Goal: Information Seeking & Learning: Learn about a topic

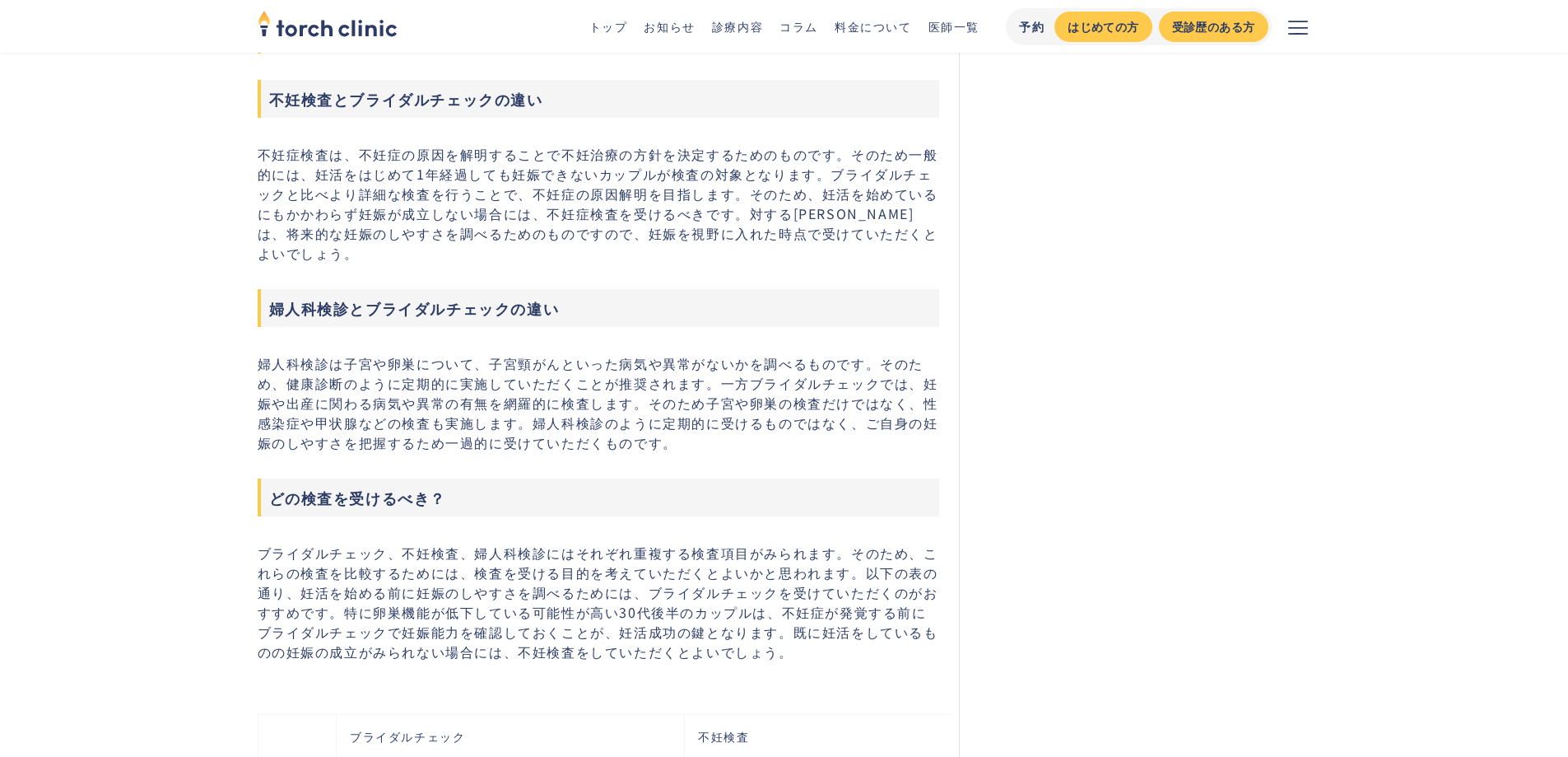
scroll to position [2344, 0]
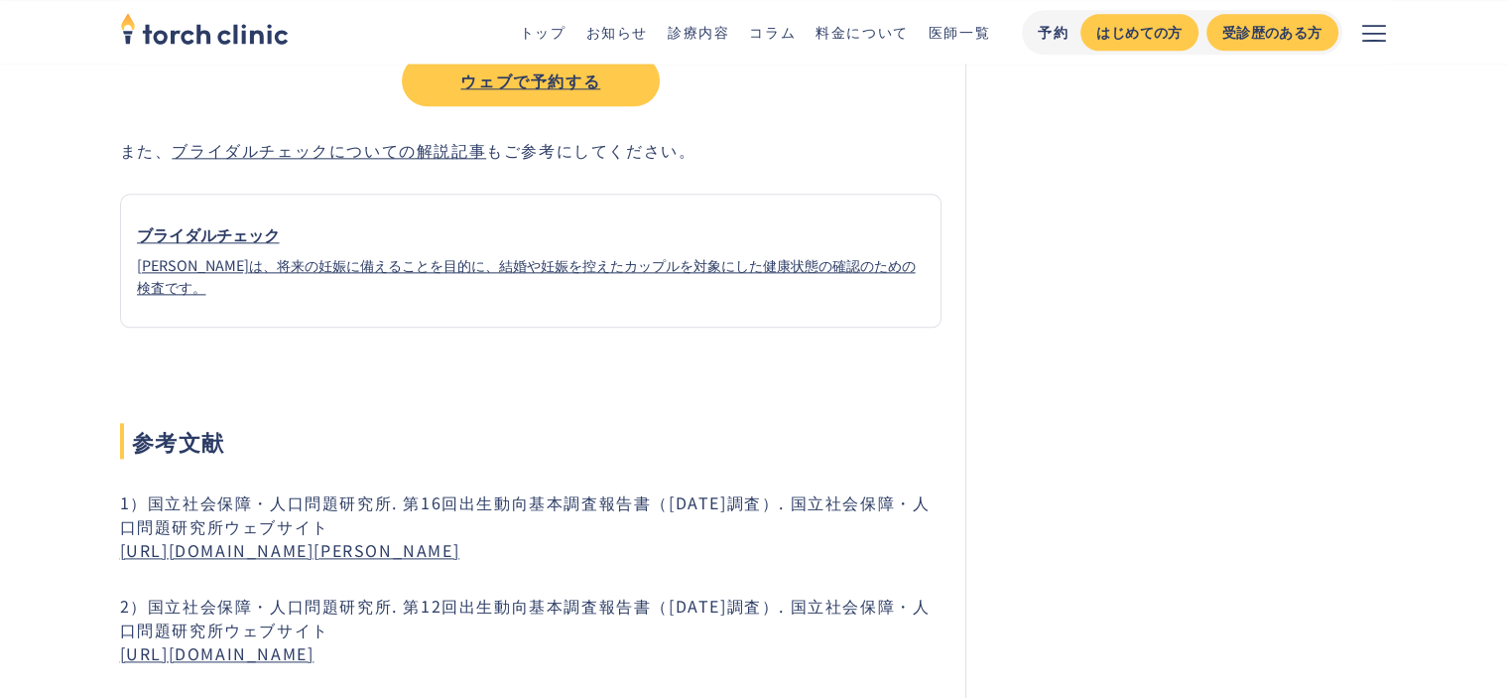
scroll to position [10089, 0]
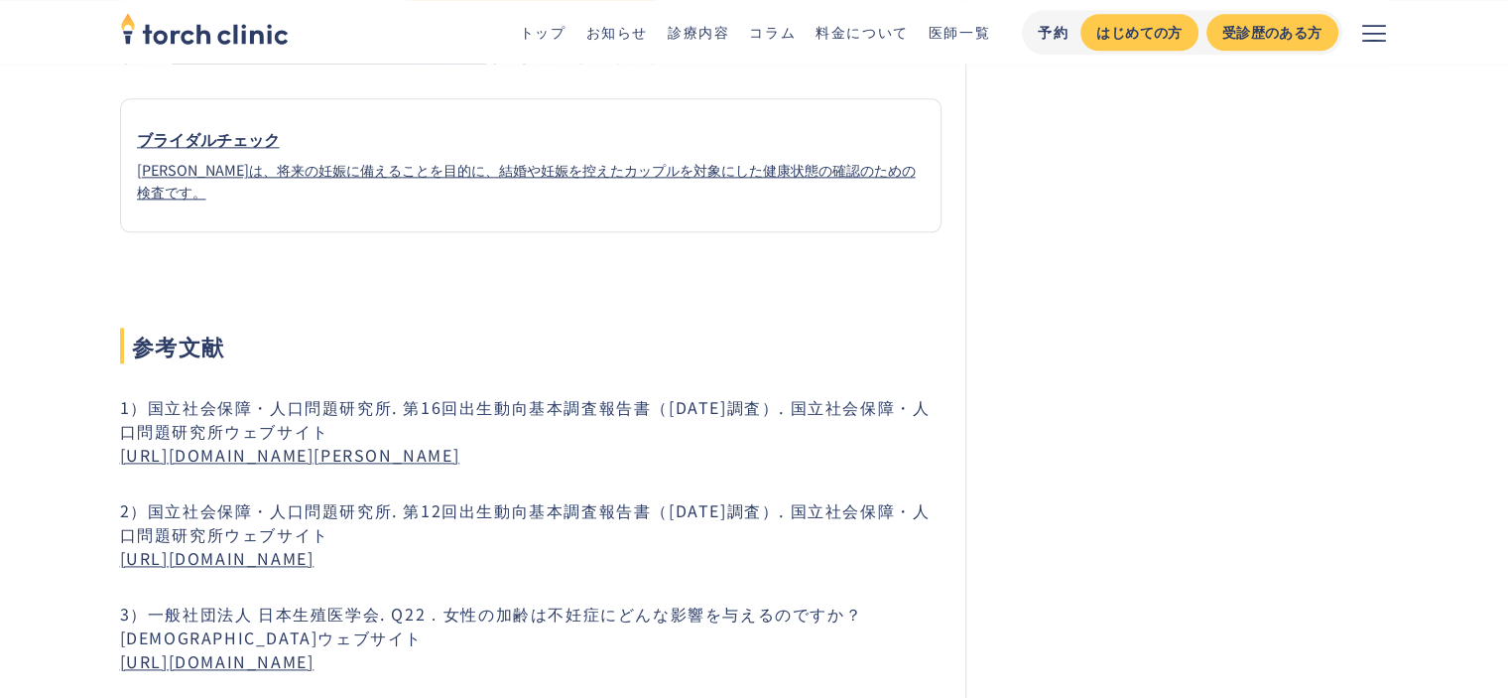
click at [450, 443] on link "https://www.ipss.go.jp/ps-doukou/j/doukou16/JNFS16_ReportALL.pdf" at bounding box center [290, 455] width 340 height 24
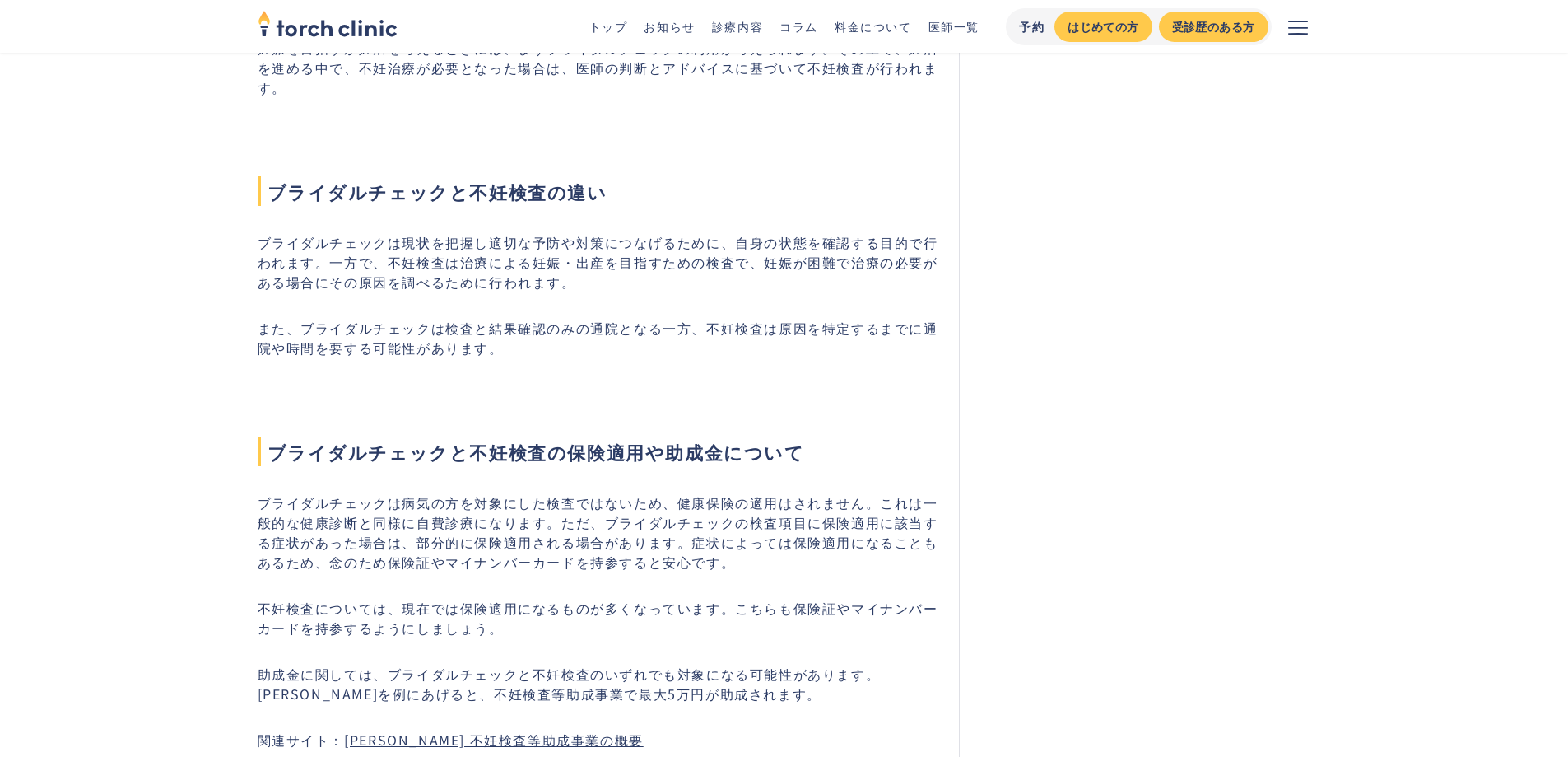
scroll to position [6631, 0]
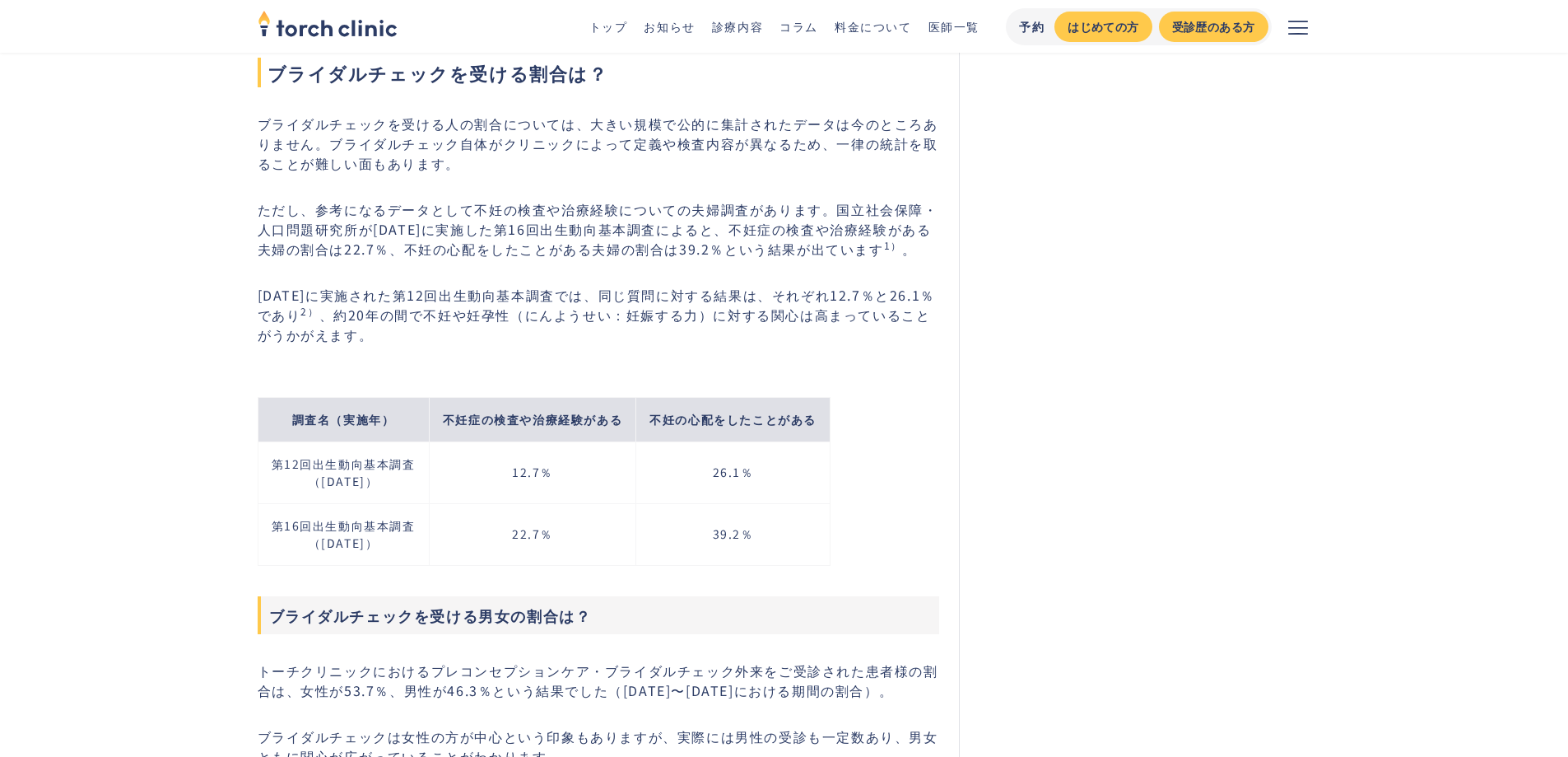
scroll to position [722, 0]
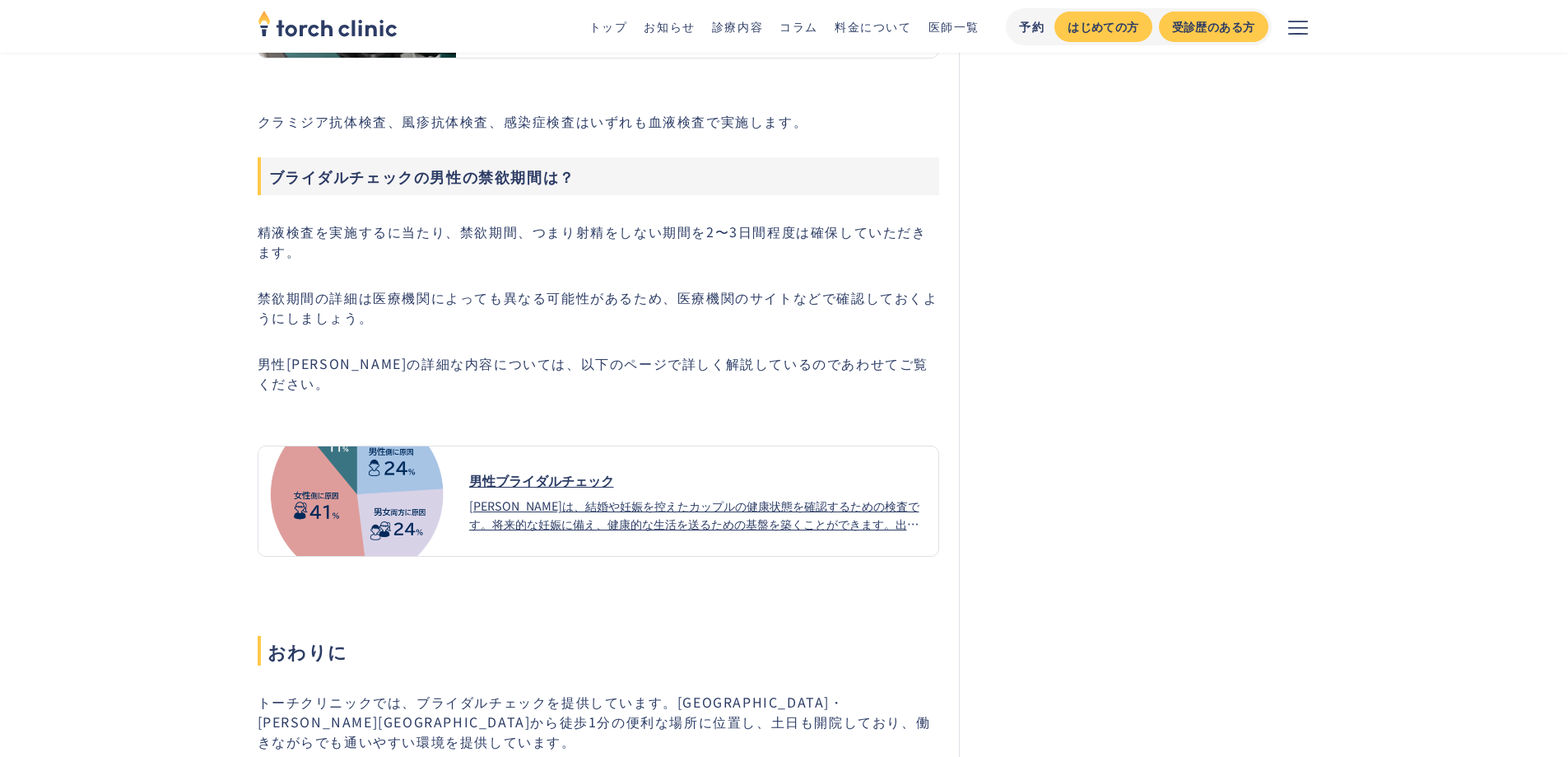
scroll to position [4384, 0]
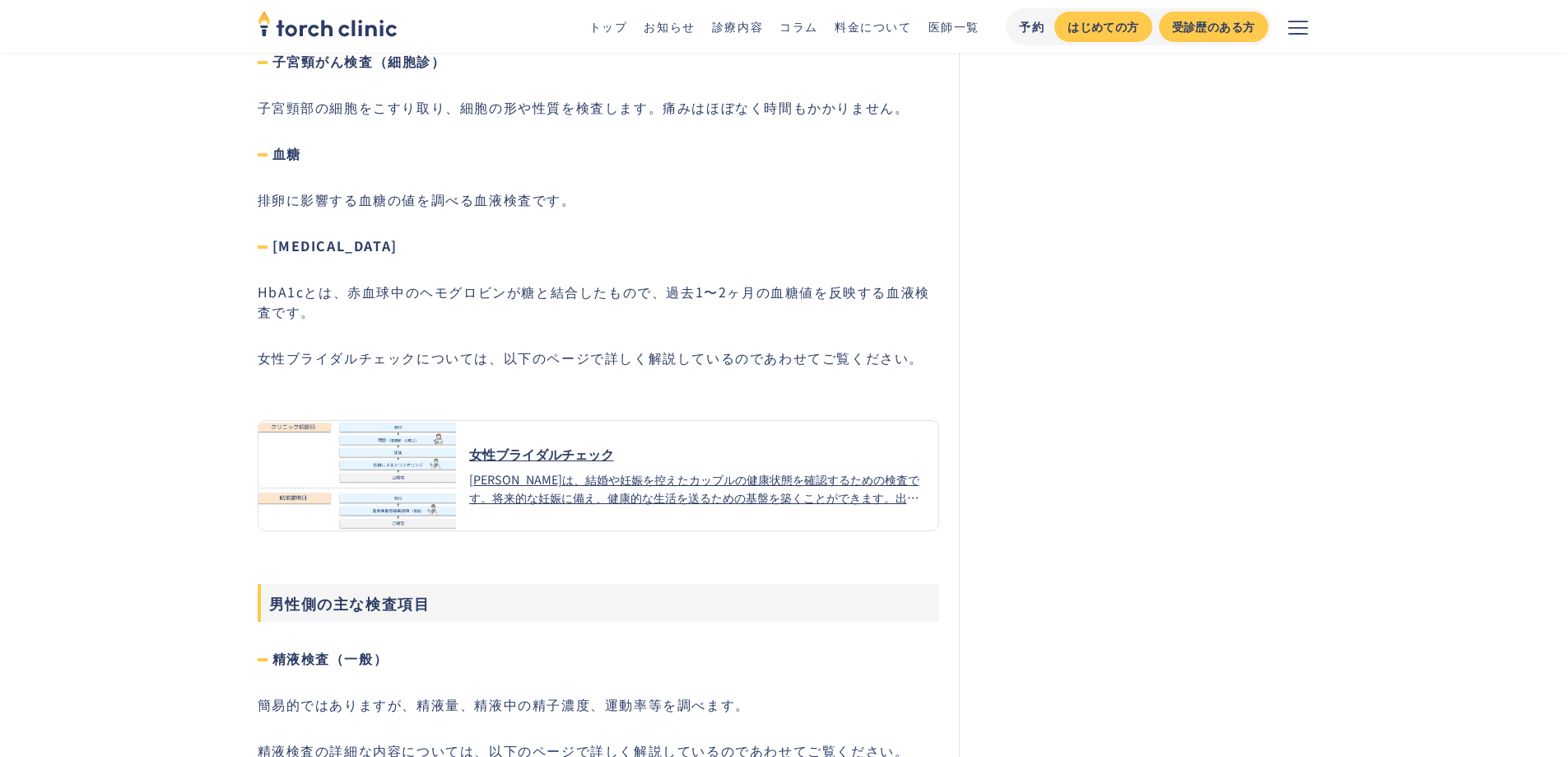
scroll to position [5126, 0]
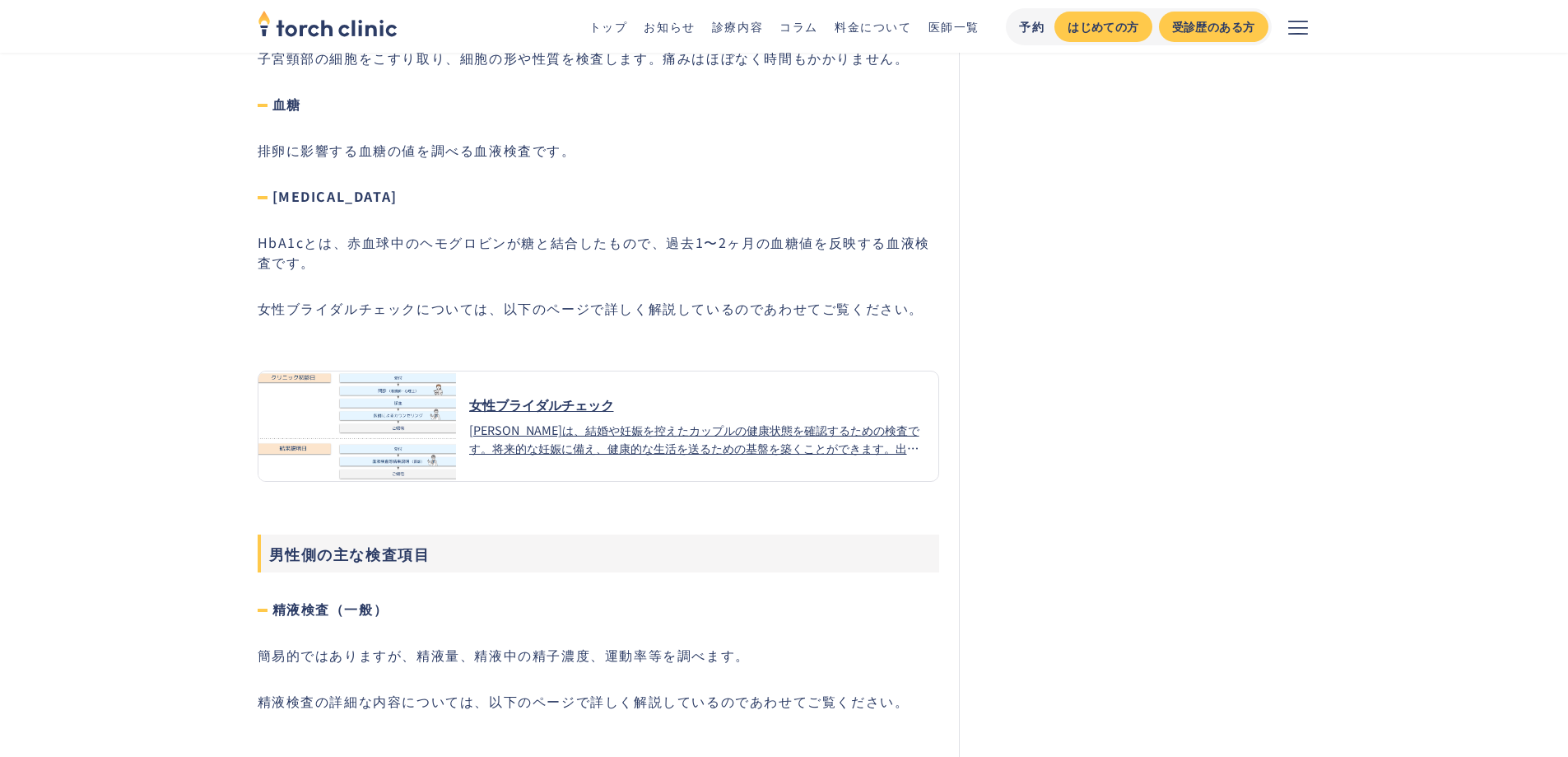
click at [549, 406] on div "女性ブライダルチェック" at bounding box center [698, 404] width 457 height 20
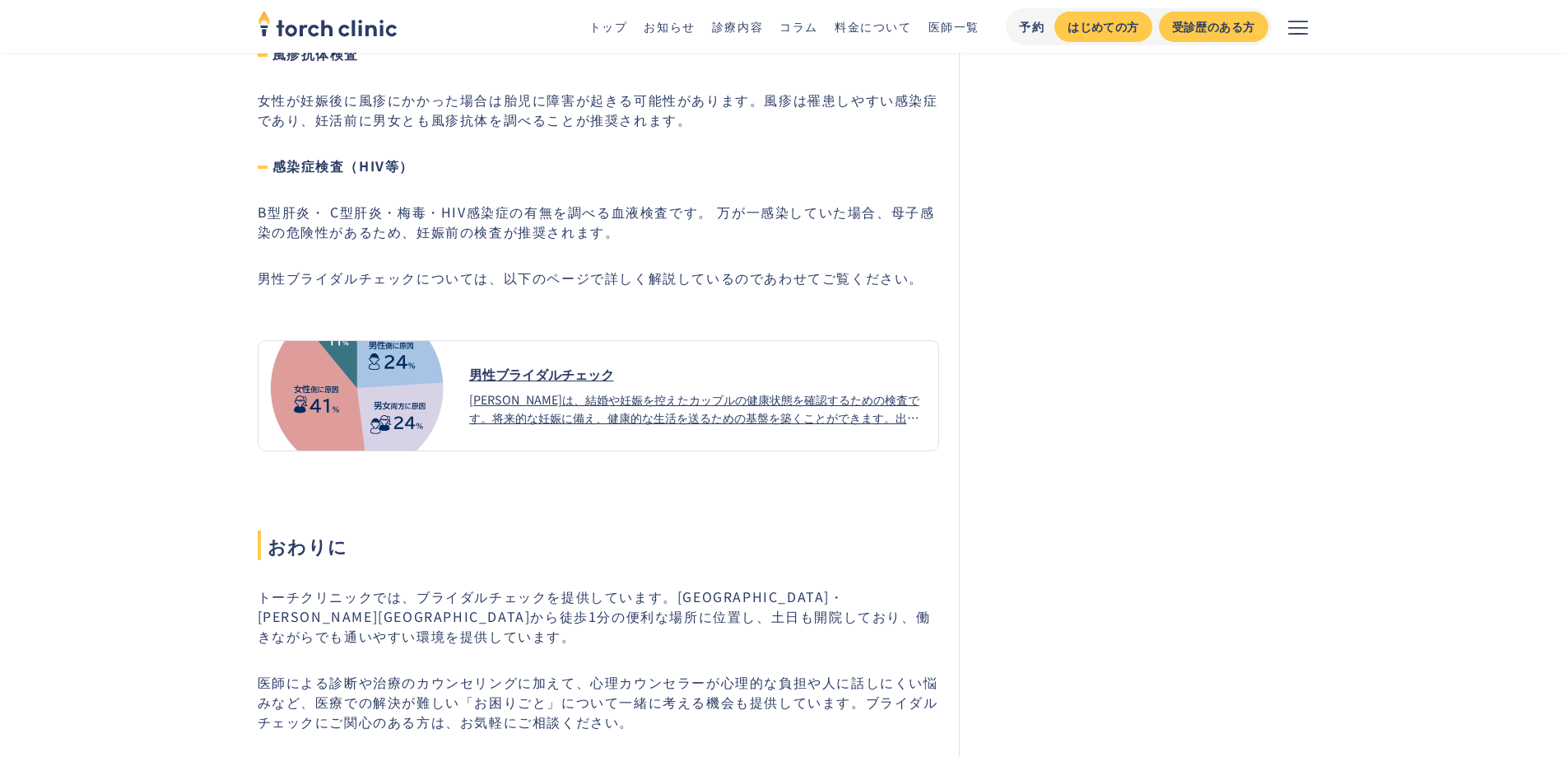
scroll to position [6337, 0]
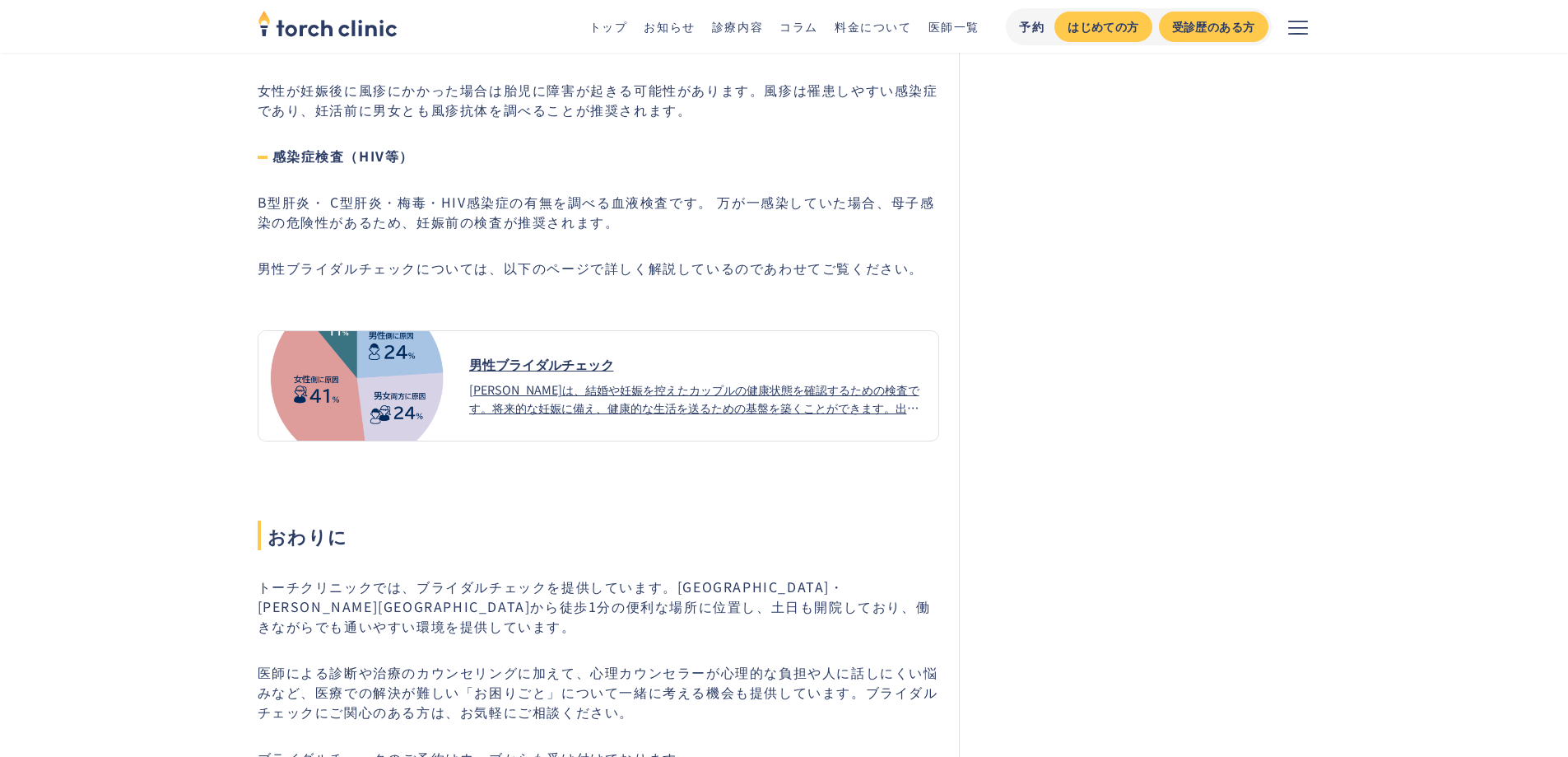
click at [631, 373] on div "男性ブライダルチェック" at bounding box center [698, 364] width 457 height 20
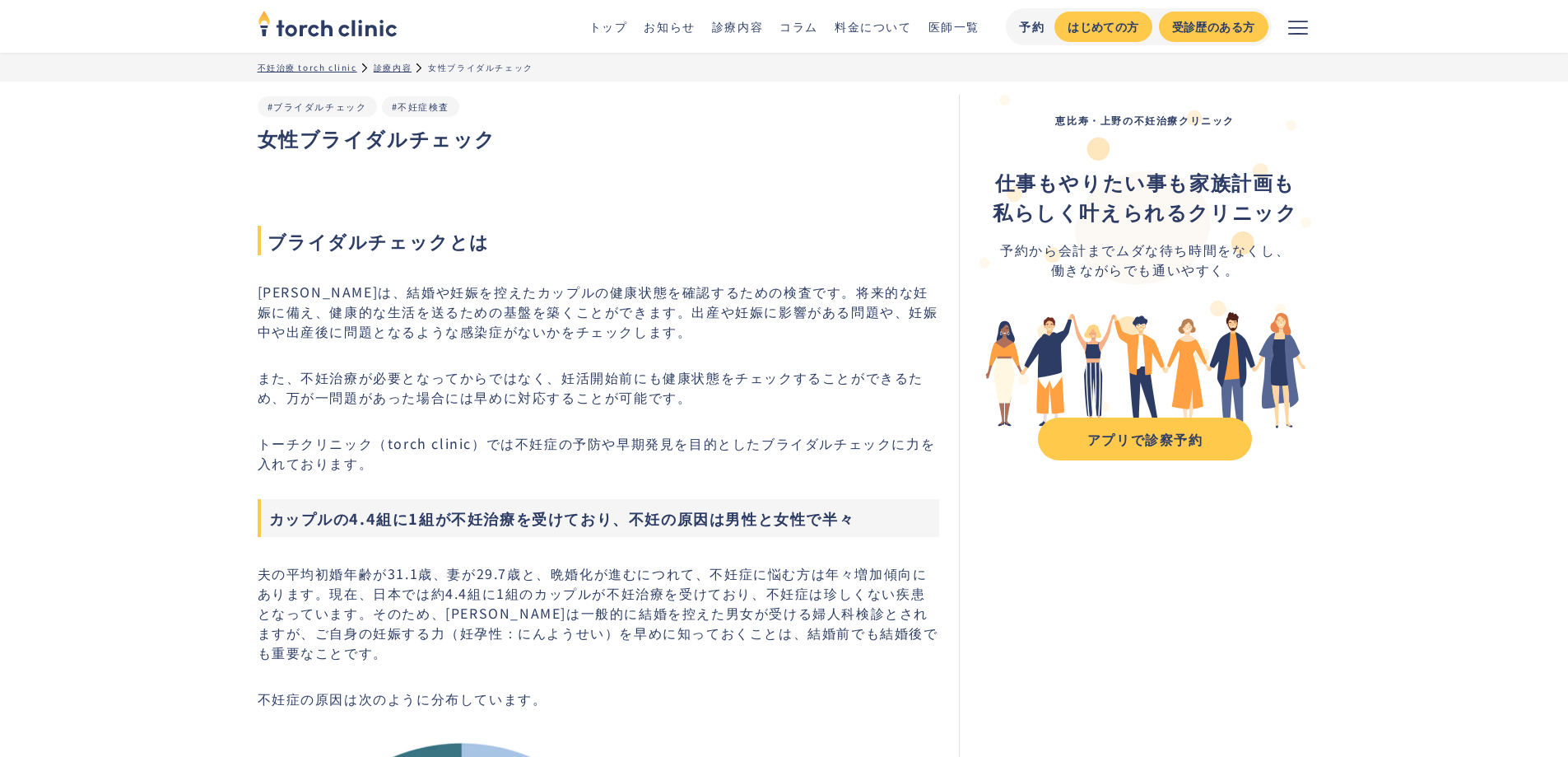
click at [718, 305] on p "[PERSON_NAME]は、結婚や妊娠を控えたカップルの健康状態を確認するための検査です。将来的な妊娠に備え、健康的な生活を送るための基盤を築くことができま…" at bounding box center [599, 310] width 683 height 59
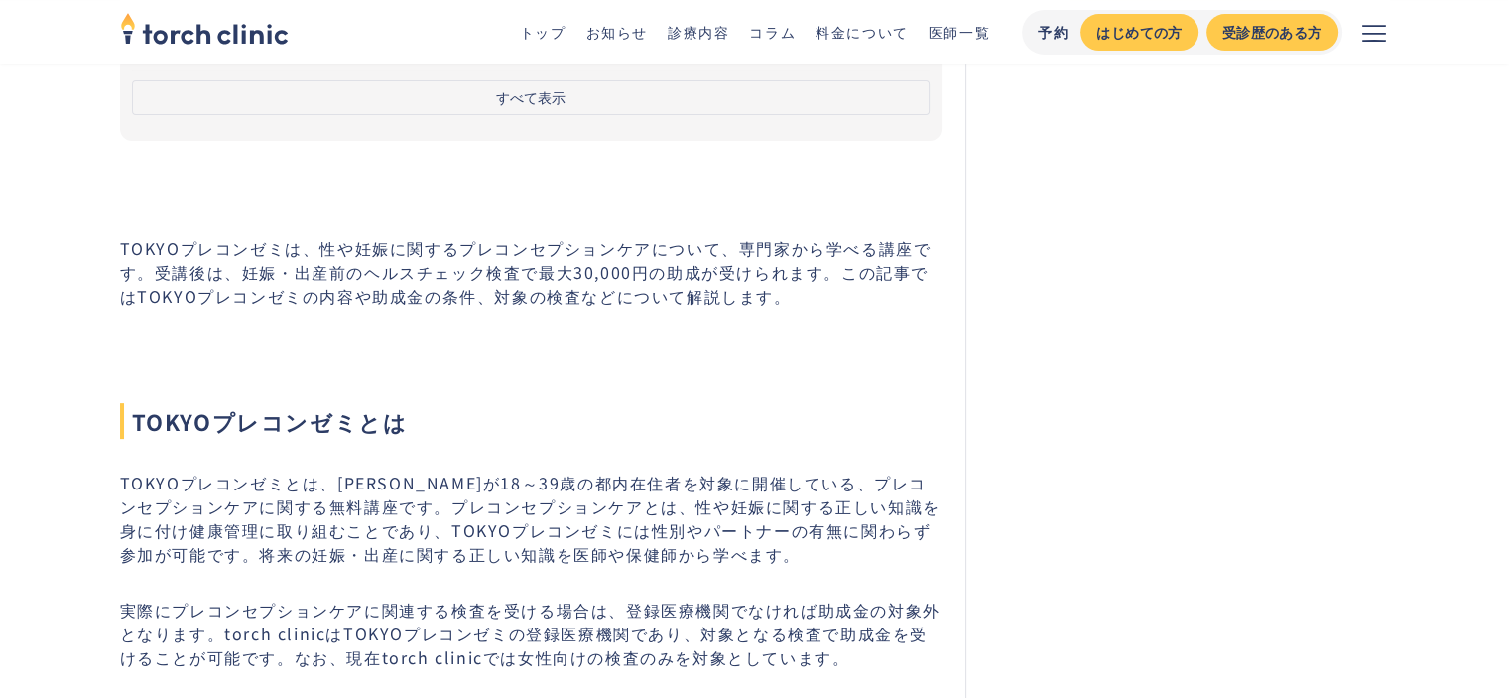
scroll to position [595, 0]
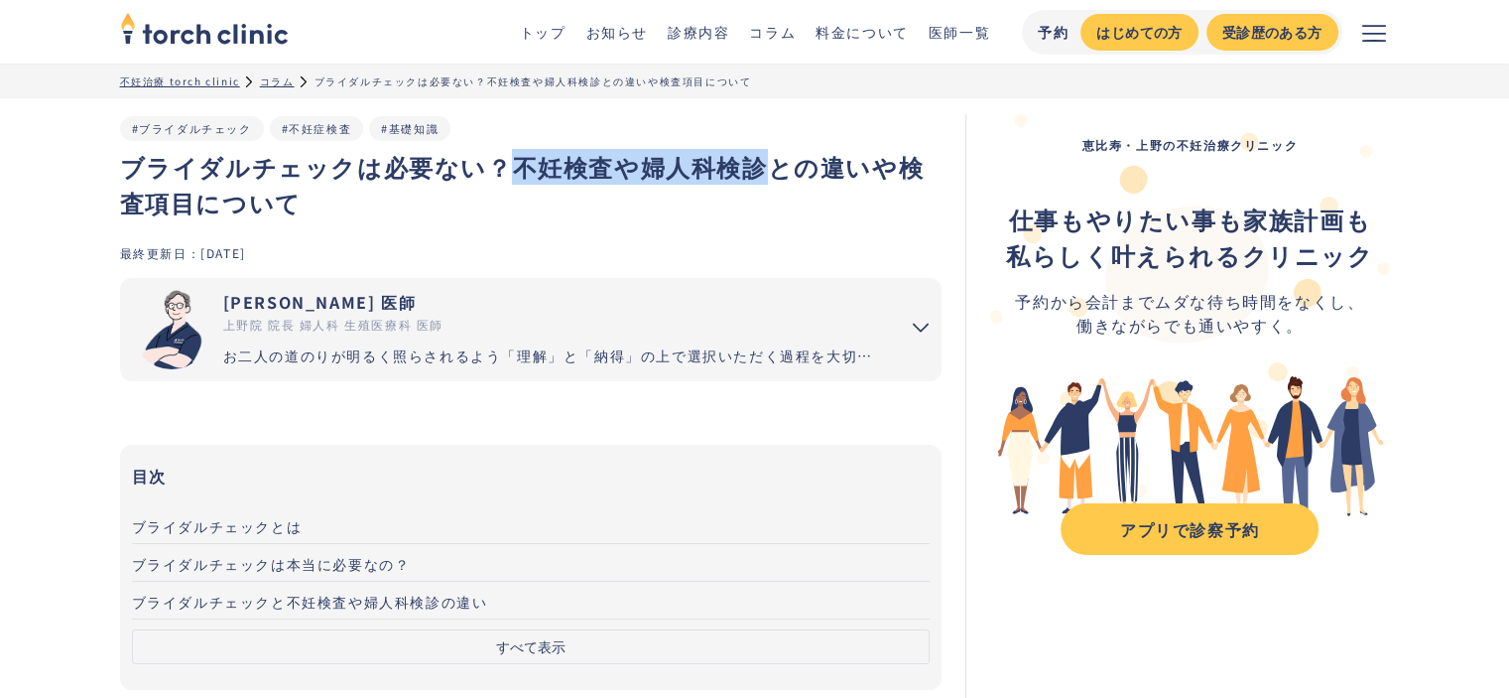
drag, startPoint x: 506, startPoint y: 164, endPoint x: 746, endPoint y: 179, distance: 240.6
click at [746, 179] on h1 "ブライダルチェックは必要ない？不妊検査や婦人科検診との違いや検査項目について" at bounding box center [531, 184] width 823 height 71
click at [711, 207] on h1 "ブライダルチェックは必要ない？不妊検査や婦人科検診との違いや検査項目について" at bounding box center [531, 184] width 823 height 71
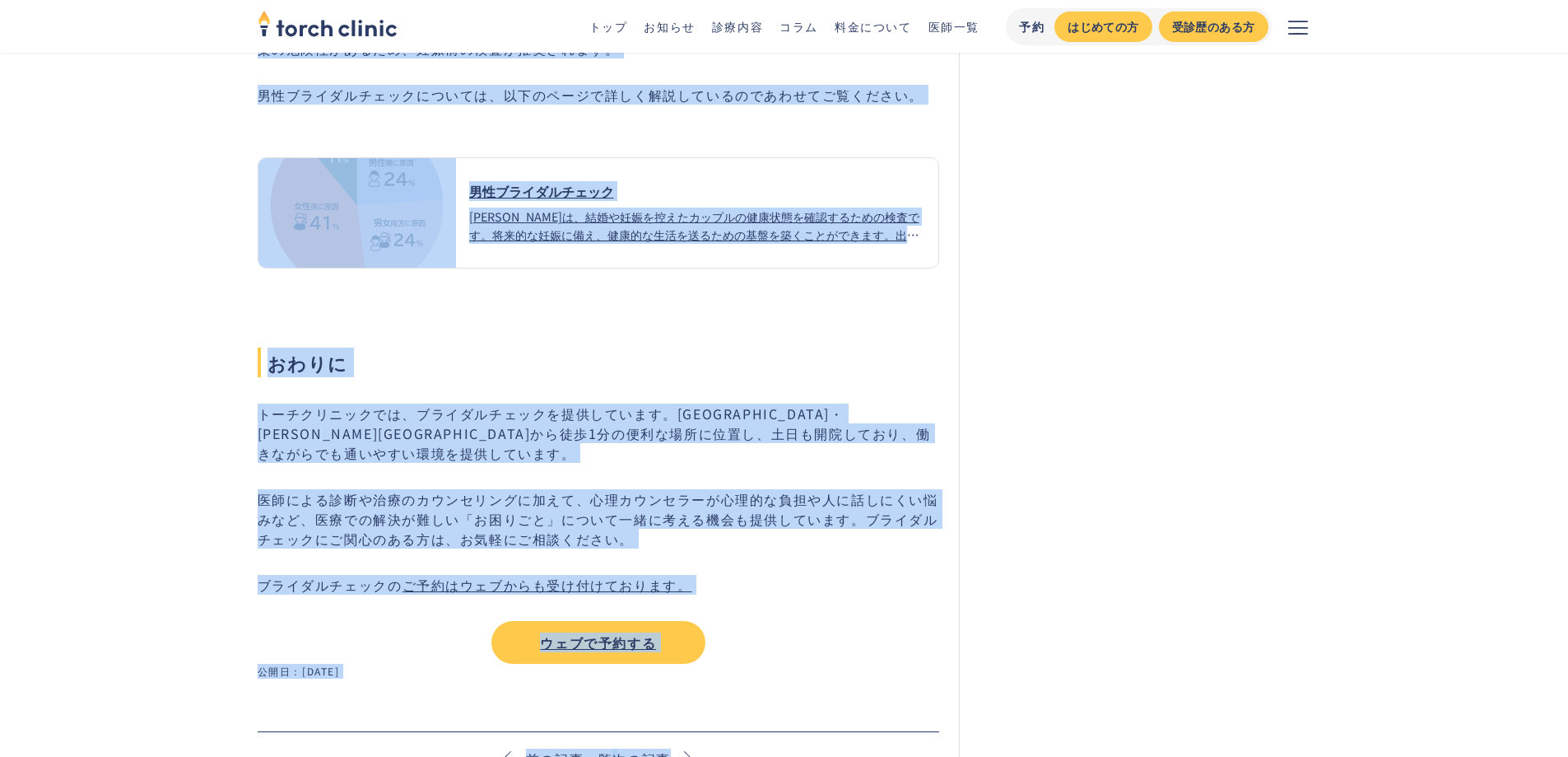
scroll to position [6599, 0]
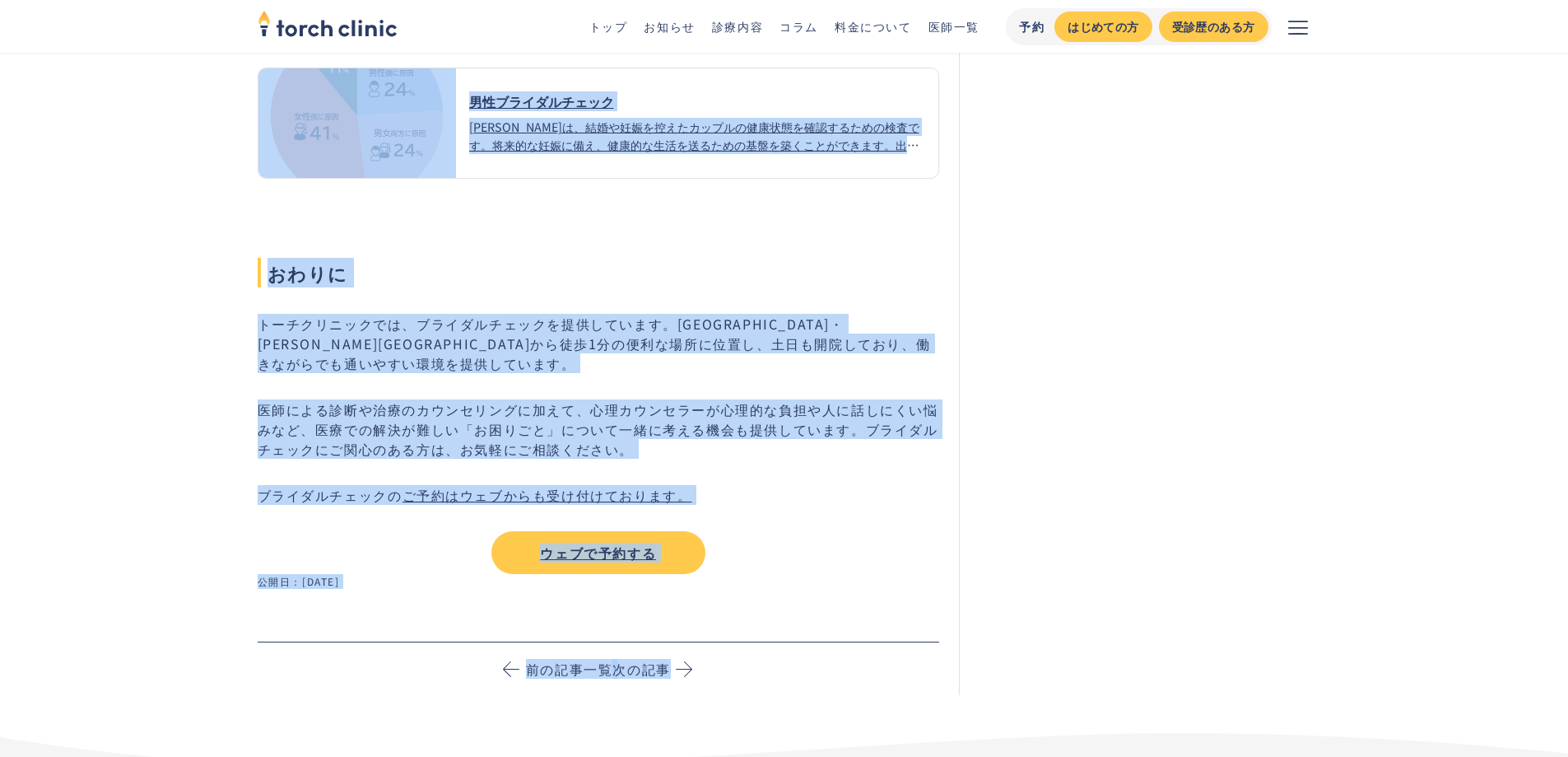
drag, startPoint x: 232, startPoint y: 124, endPoint x: 868, endPoint y: 562, distance: 772.2
copy div "ブライダルチェックとは ブライダルチェックとは ブライダルチェックは、将来の妊娠に備えることを目的に、結婚や妊娠を控えたカップルを対象にした健康状態の確認のた…"
click at [862, 486] on div "トーチクリニックでは、ブライダルチェックを提供しています。恵比寿駅・上野駅から徒歩1分の便利な場所に位置し、土日も開院しており、働きながらでも通いやすい環境を…" at bounding box center [599, 444] width 683 height 261
click at [778, 574] on ul "公開日： 2024-04-05" at bounding box center [599, 582] width 683 height 15
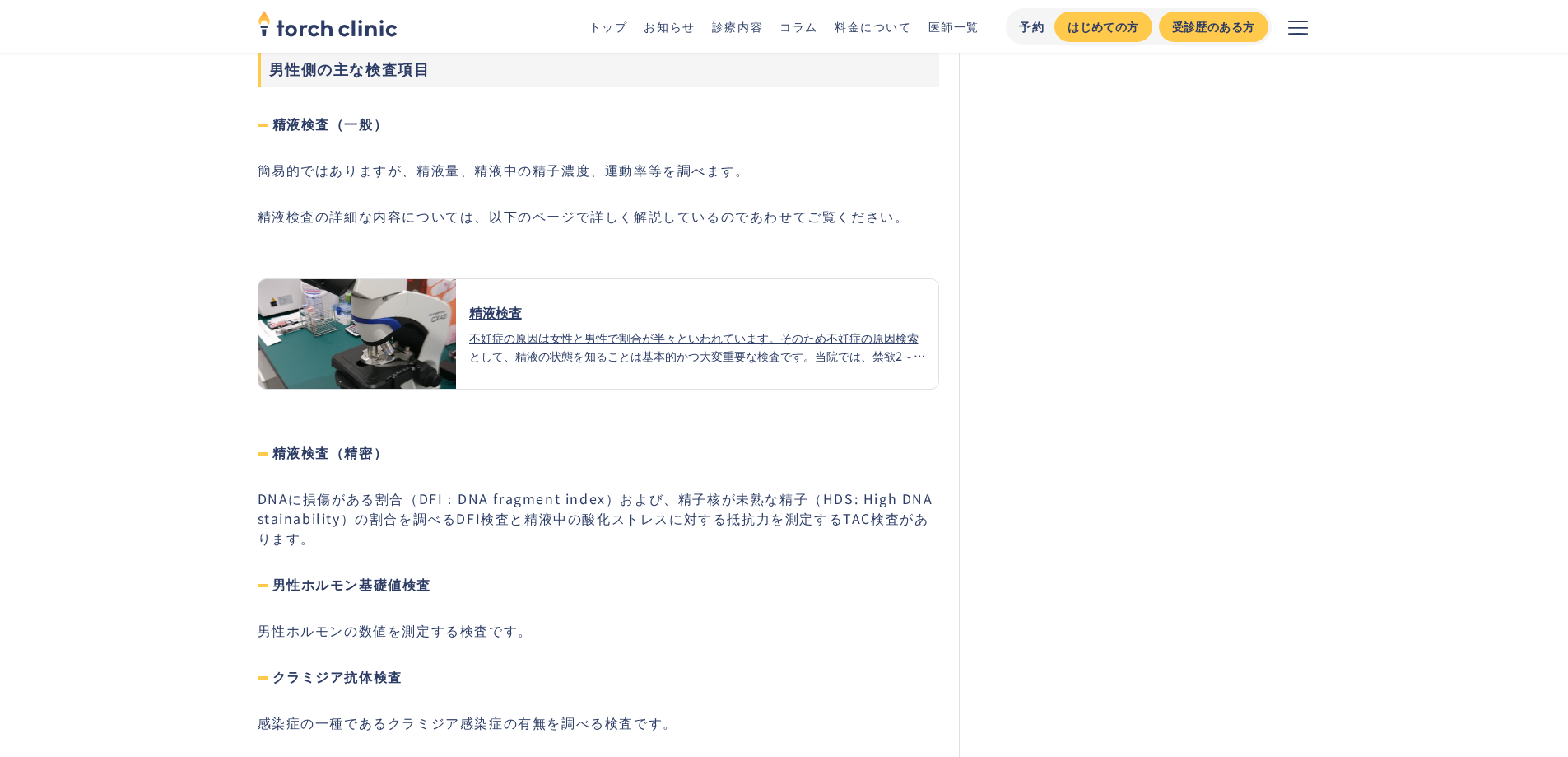
scroll to position [5611, 0]
click at [551, 322] on div "精液検査" at bounding box center [698, 313] width 457 height 20
